Goal: Find specific page/section: Find specific page/section

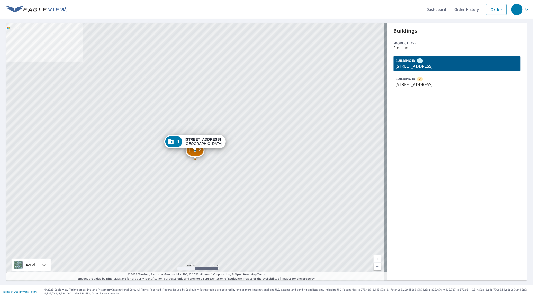
click at [426, 83] on p "[STREET_ADDRESS]" at bounding box center [457, 84] width 123 height 6
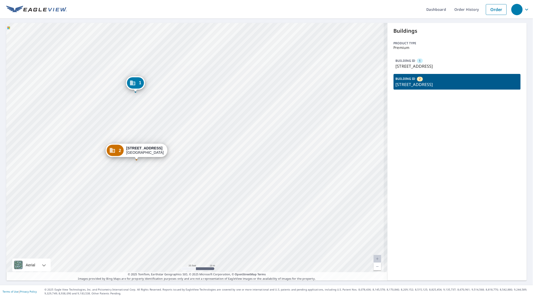
drag, startPoint x: 143, startPoint y: 102, endPoint x: 202, endPoint y: 144, distance: 72.1
click at [201, 143] on div "1 [STREET_ADDRESS] [STREET_ADDRESS]" at bounding box center [196, 151] width 381 height 257
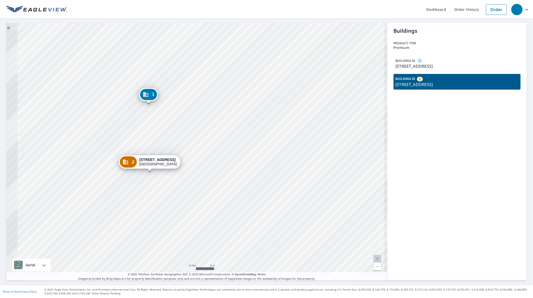
click at [433, 64] on p "[STREET_ADDRESS]" at bounding box center [457, 66] width 123 height 6
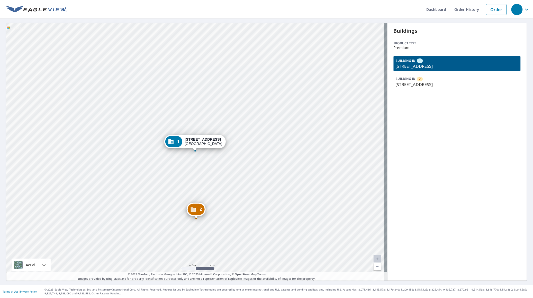
click at [440, 84] on p "[STREET_ADDRESS]" at bounding box center [457, 84] width 123 height 6
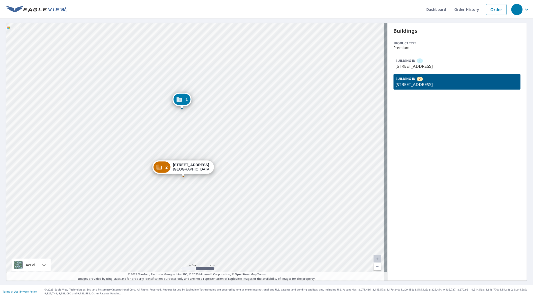
drag, startPoint x: 134, startPoint y: 197, endPoint x: 125, endPoint y: 215, distance: 20.2
click at [125, 215] on div "1 [STREET_ADDRESS] [STREET_ADDRESS]" at bounding box center [196, 151] width 381 height 257
